Goal: Navigation & Orientation: Find specific page/section

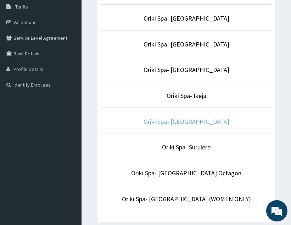
scroll to position [118, 0]
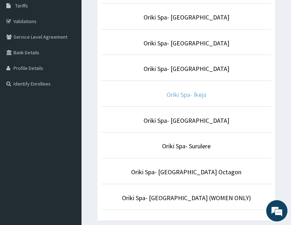
click at [180, 95] on link "Oriki Spa- Ikeja" at bounding box center [187, 94] width 40 height 8
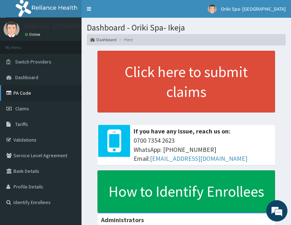
click at [27, 93] on link "PA Code" at bounding box center [41, 93] width 82 height 16
